Goal: Use online tool/utility: Utilize a website feature to perform a specific function

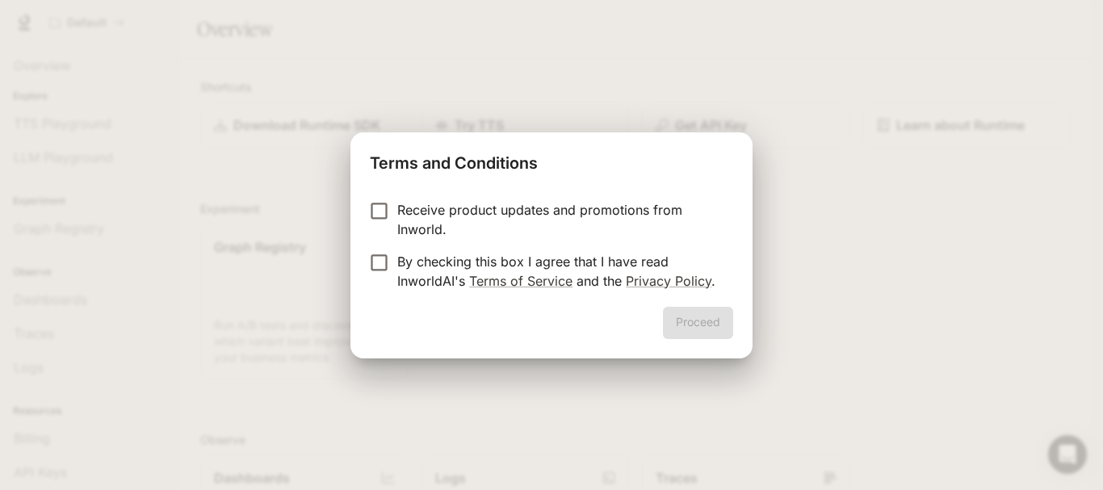
click at [568, 264] on p "By checking this box I agree that I have read InworldAI's Terms of Service and …" at bounding box center [558, 271] width 323 height 39
click at [690, 322] on button "Proceed" at bounding box center [698, 323] width 70 height 32
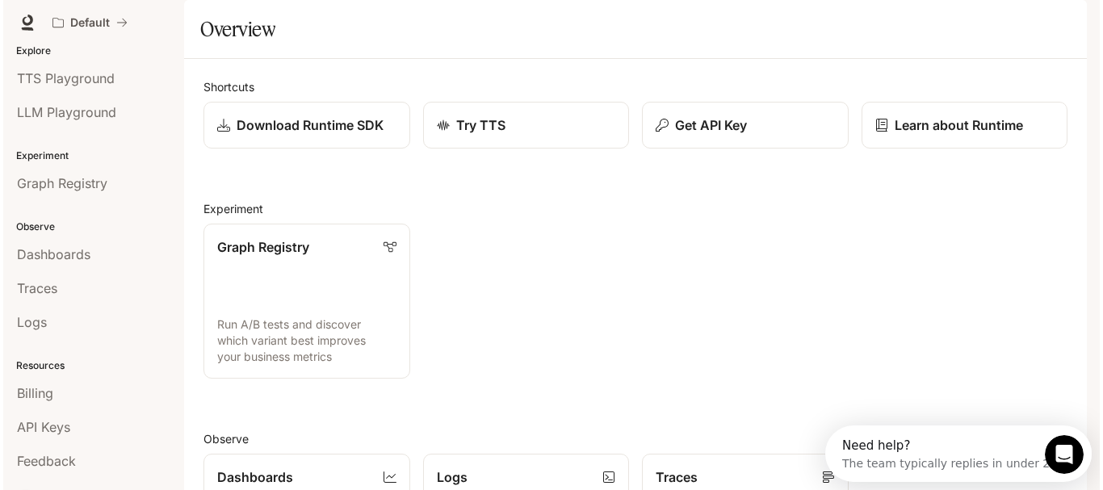
scroll to position [69, 0]
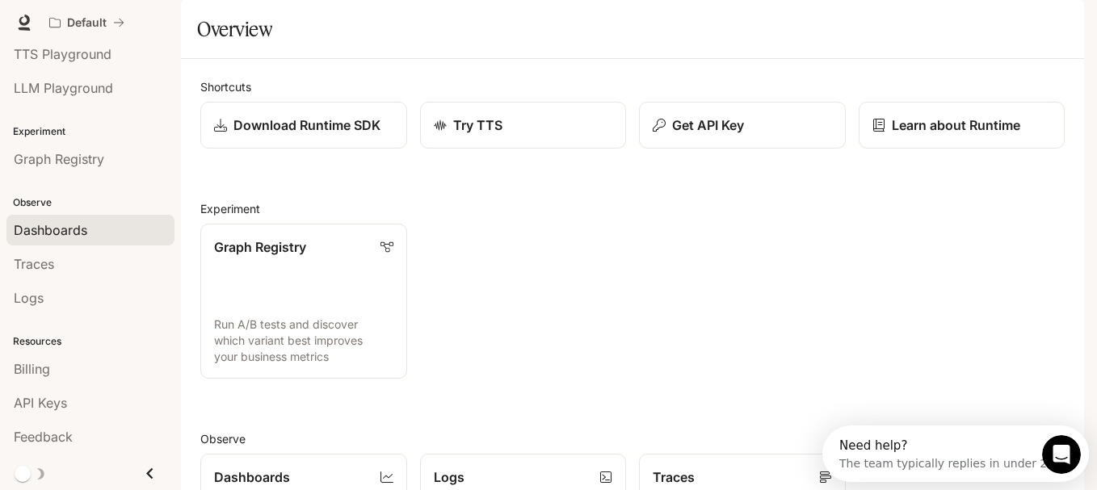
click at [84, 220] on span "Dashboards" at bounding box center [50, 229] width 73 height 19
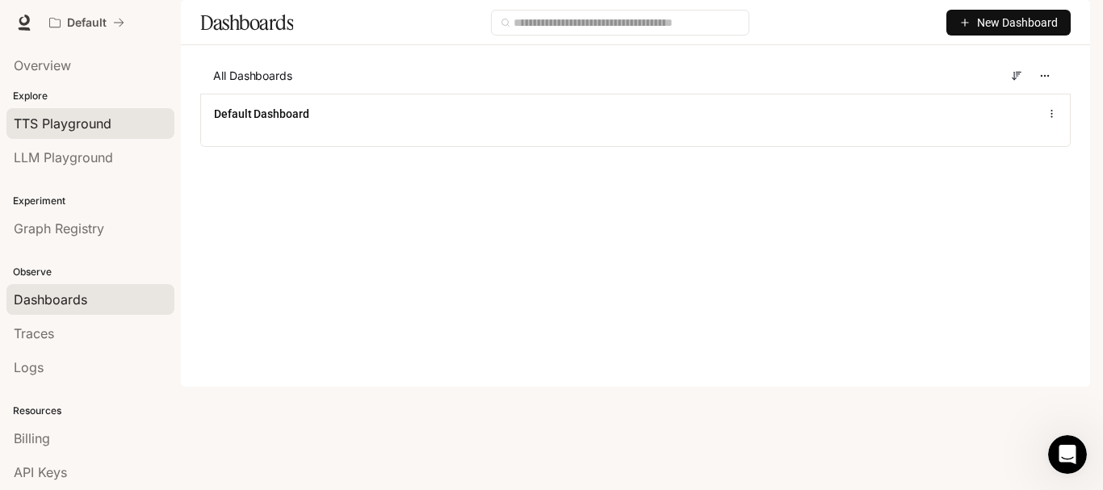
click at [111, 121] on div "TTS Playground" at bounding box center [90, 123] width 153 height 19
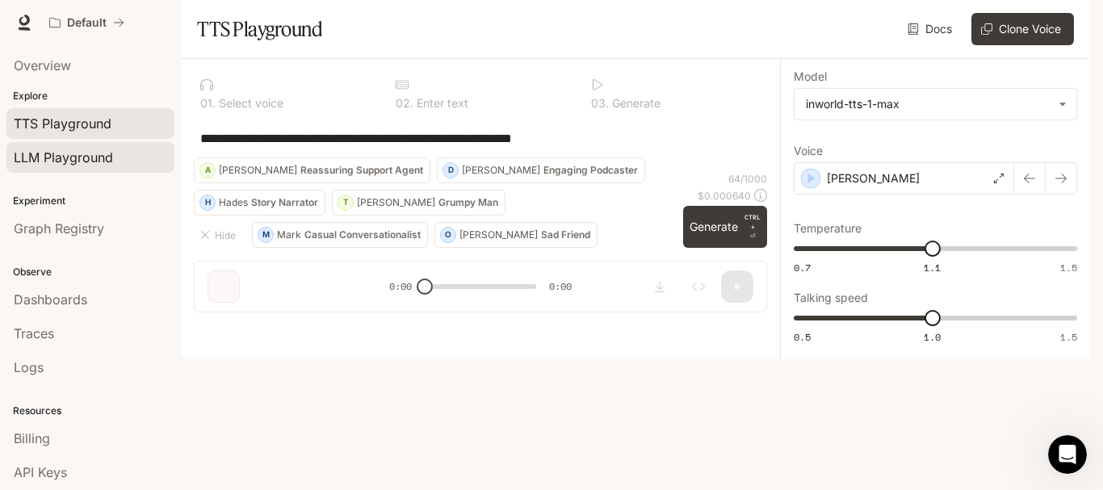
click at [108, 154] on span "LLM Playground" at bounding box center [63, 157] width 99 height 19
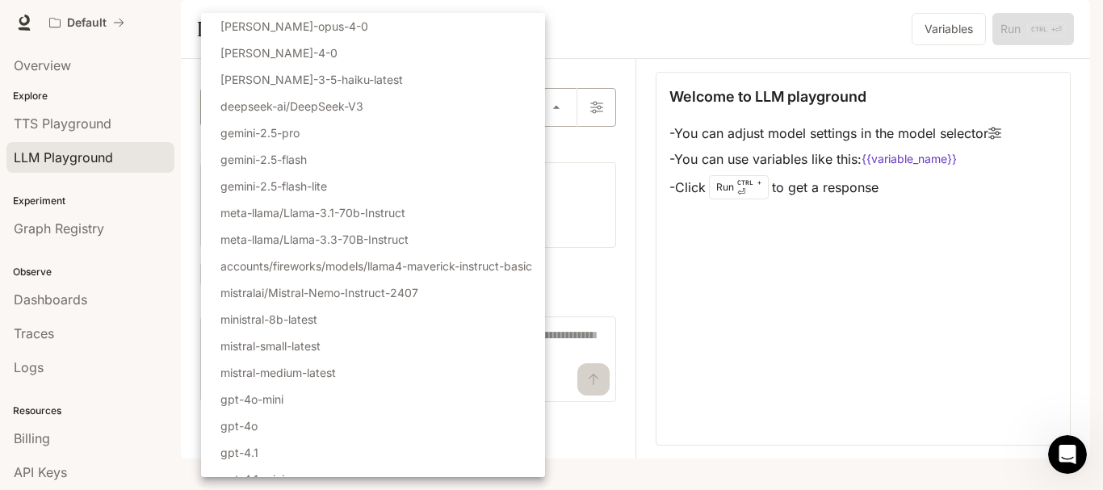
click at [426, 156] on body "Skip to main content Default Runtime Runtime Documentation Documentation Portal…" at bounding box center [551, 245] width 1103 height 490
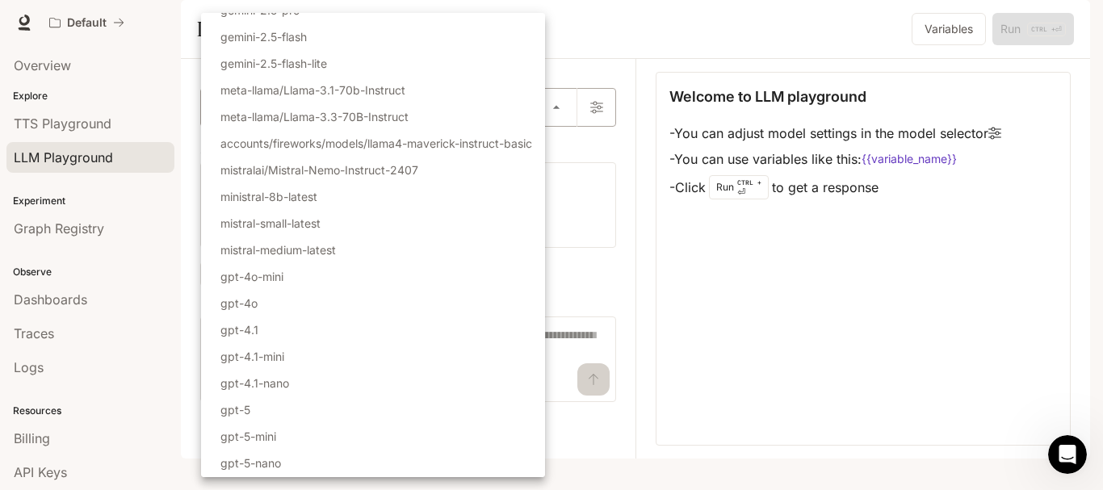
scroll to position [202, 0]
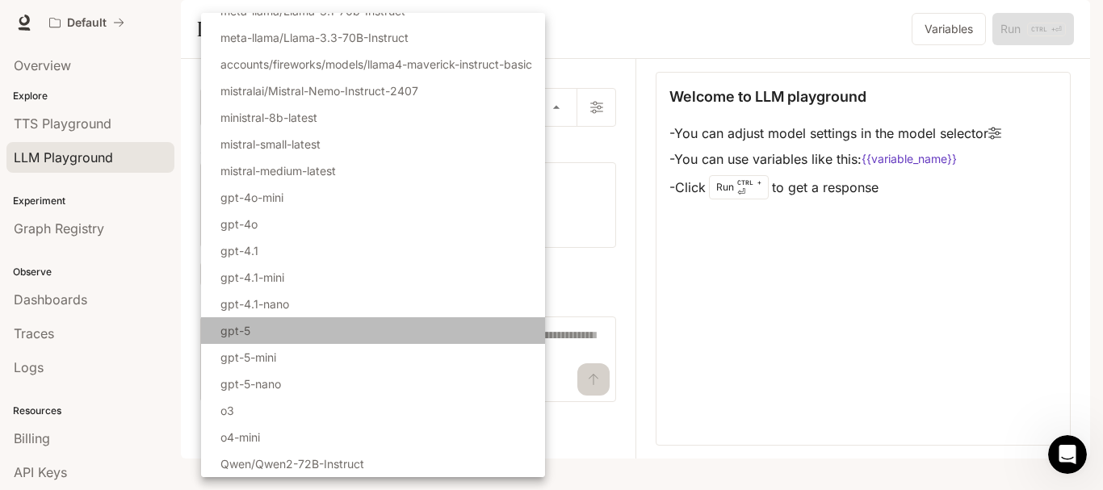
click at [404, 324] on li "gpt-5" at bounding box center [373, 330] width 344 height 27
type input "*****"
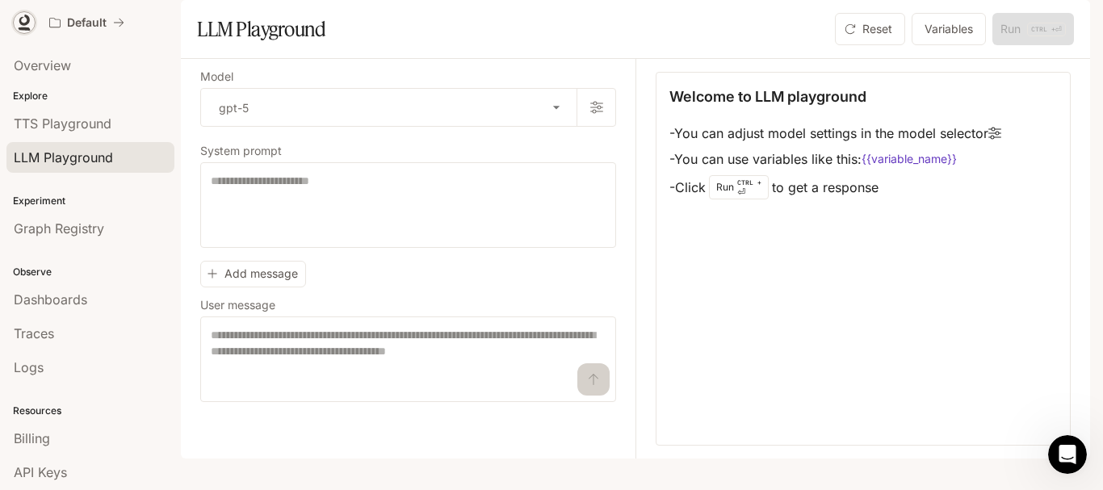
click at [25, 19] on icon at bounding box center [24, 23] width 16 height 16
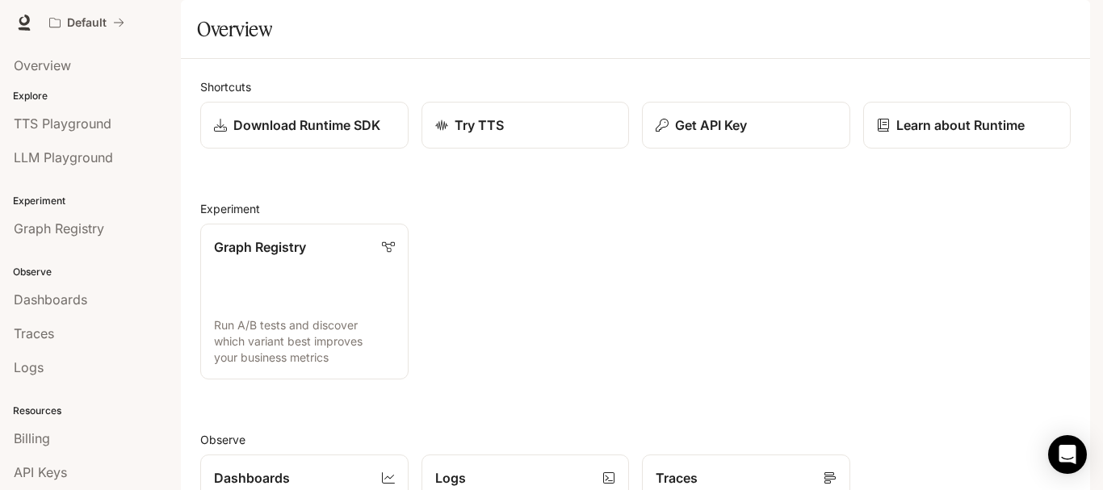
scroll to position [423, 0]
click at [1065, 452] on icon "Open Intercom Messenger" at bounding box center [1067, 454] width 19 height 21
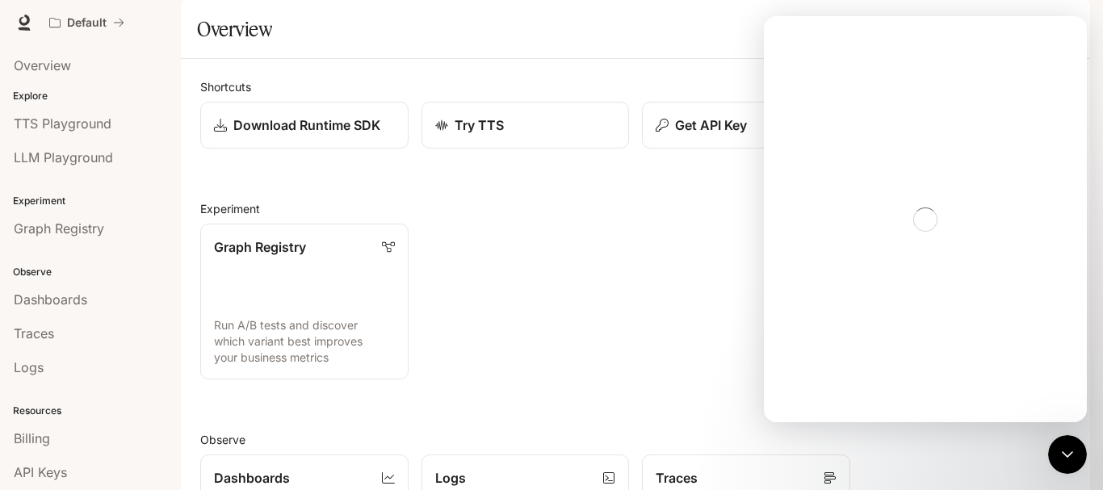
scroll to position [0, 0]
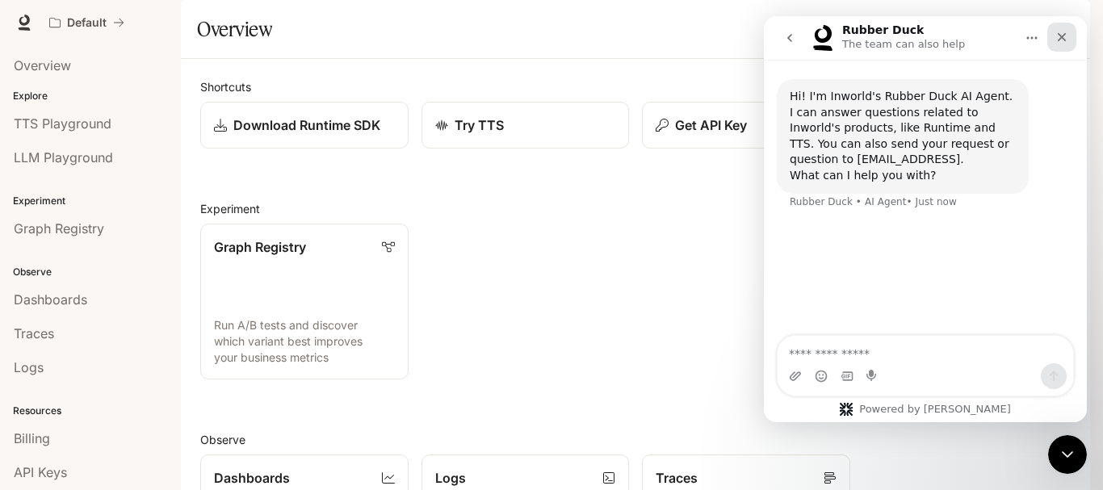
click at [1067, 39] on icon "Close" at bounding box center [1061, 37] width 13 height 13
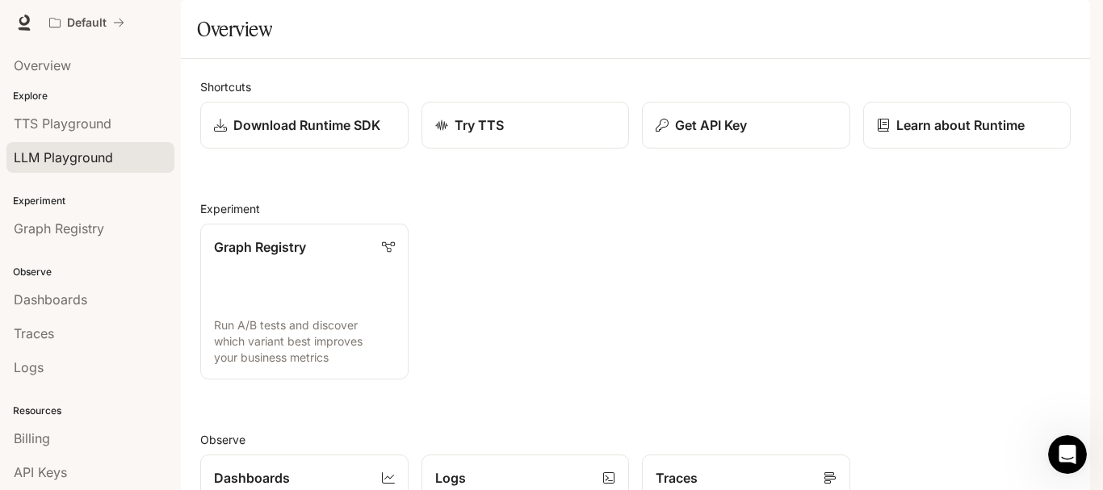
click at [101, 156] on span "LLM Playground" at bounding box center [63, 157] width 99 height 19
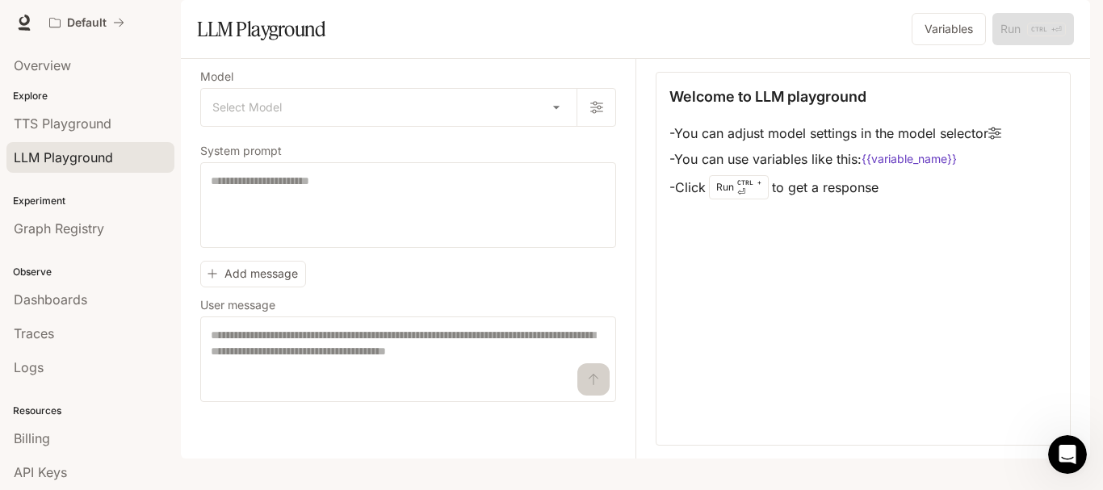
click at [1062, 24] on img "button" at bounding box center [1067, 22] width 23 height 23
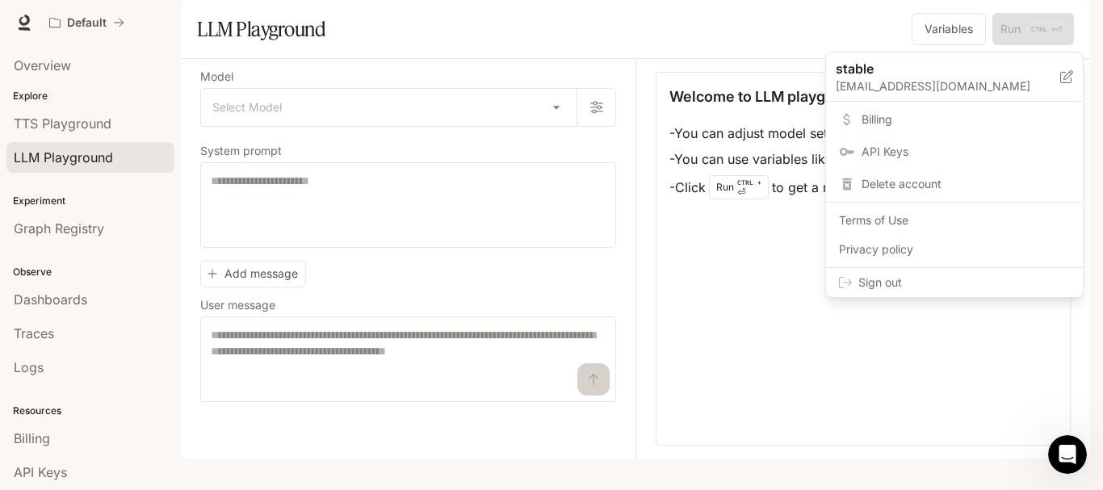
click at [895, 284] on span "Sign out" at bounding box center [964, 283] width 212 height 16
